Goal: Task Accomplishment & Management: Use online tool/utility

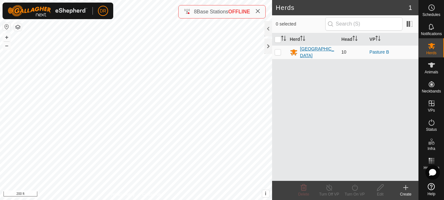
click at [306, 53] on div "[GEOGRAPHIC_DATA]" at bounding box center [318, 52] width 36 height 13
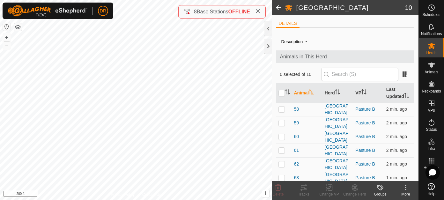
click at [284, 96] on input "checkbox" at bounding box center [282, 93] width 6 height 6
checkbox input "true"
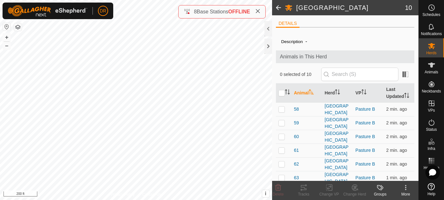
checkbox input "true"
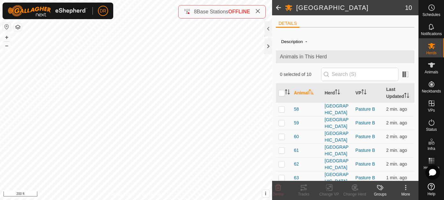
checkbox input "true"
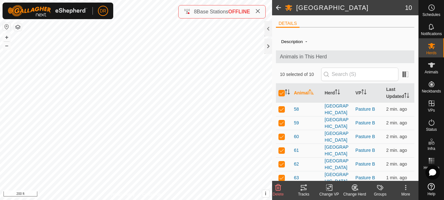
click at [305, 192] on div "Tracks" at bounding box center [304, 194] width 26 height 6
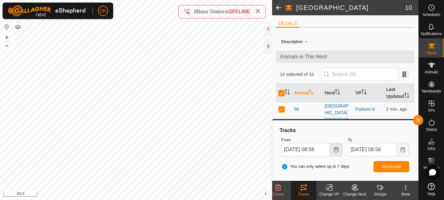
click at [338, 149] on icon "Choose Date" at bounding box center [336, 149] width 5 height 5
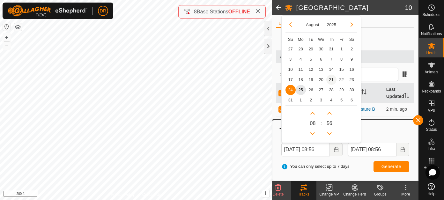
click at [333, 79] on span "21" at bounding box center [331, 80] width 10 height 10
type input "[DATE] 08:56"
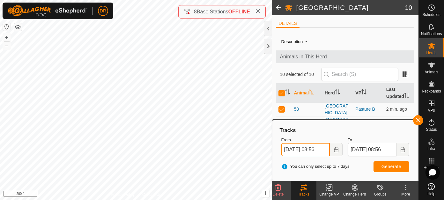
scroll to position [0, 1]
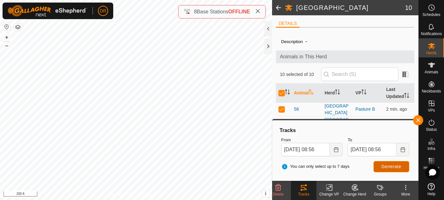
click at [393, 169] on button "Generate" at bounding box center [392, 166] width 36 height 11
